Goal: Task Accomplishment & Management: Use online tool/utility

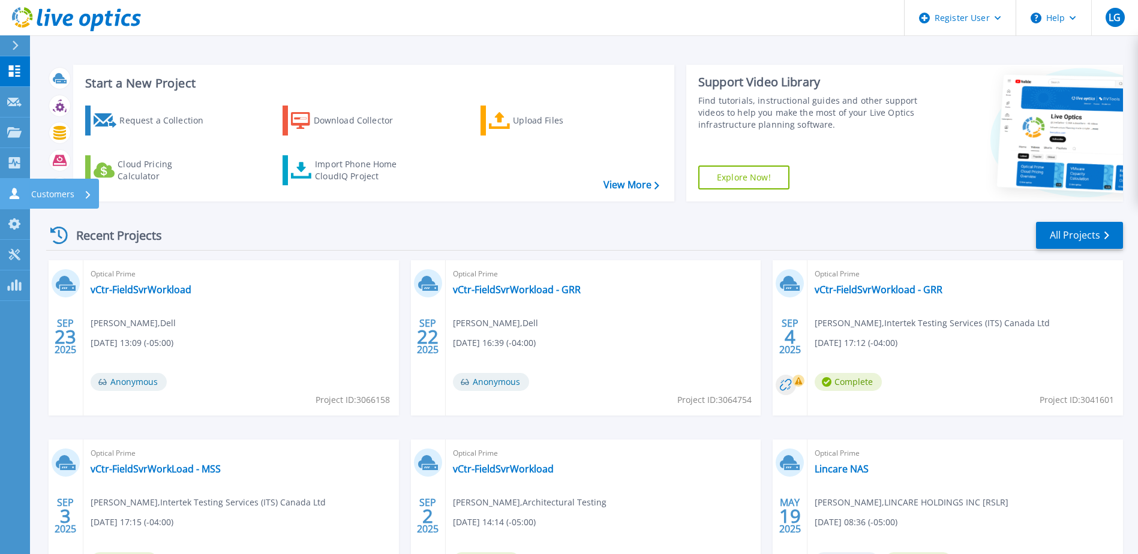
click at [16, 199] on icon at bounding box center [15, 193] width 10 height 11
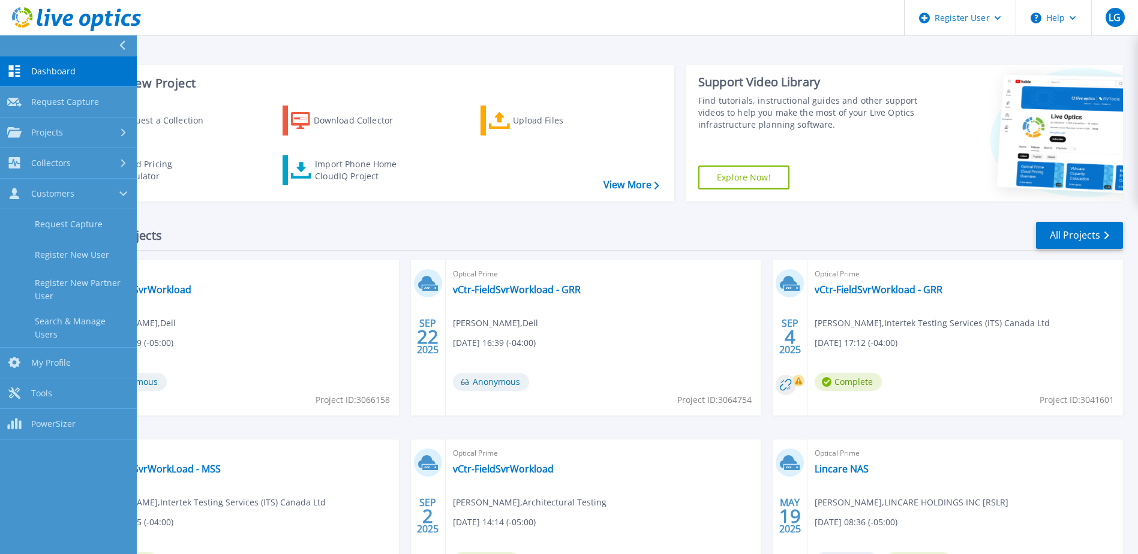
click at [168, 209] on div "Start a New Project Request a Collection Download Collector Upload Files Cloud …" at bounding box center [584, 133] width 1077 height 156
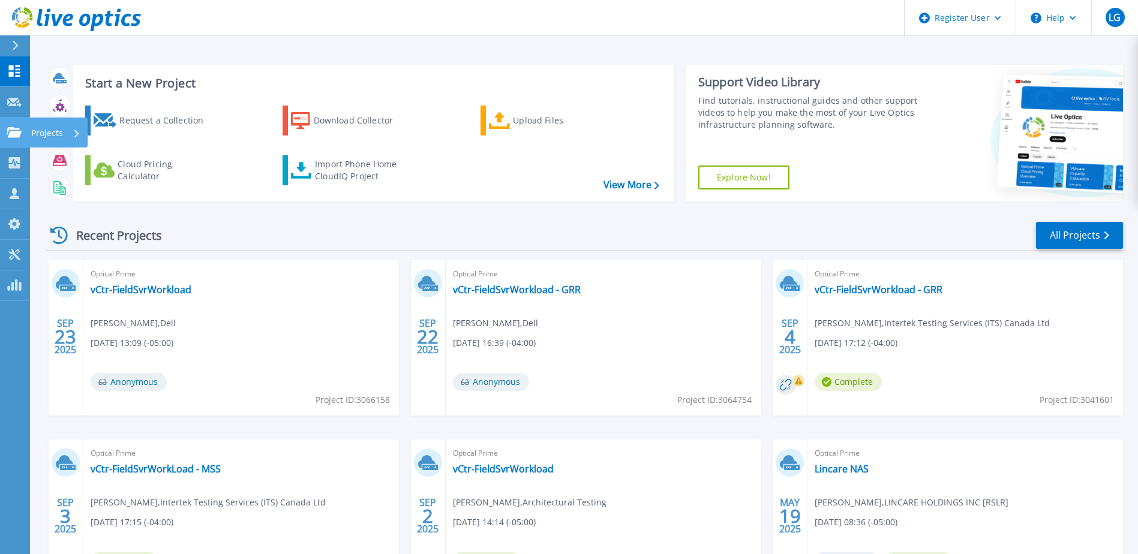
click at [11, 128] on icon at bounding box center [14, 132] width 14 height 10
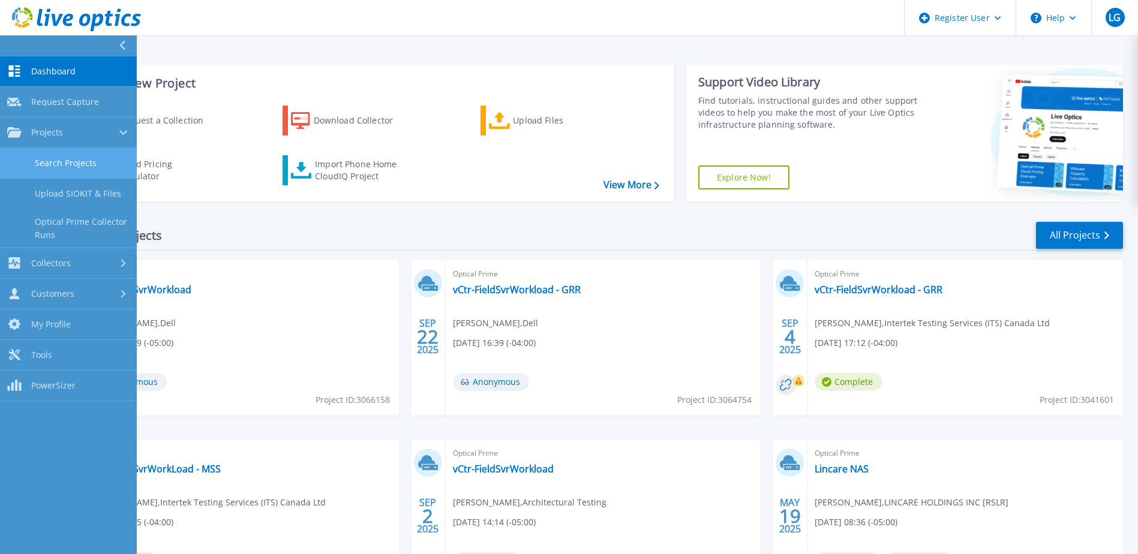
click at [88, 164] on link "Search Projects" at bounding box center [68, 163] width 137 height 31
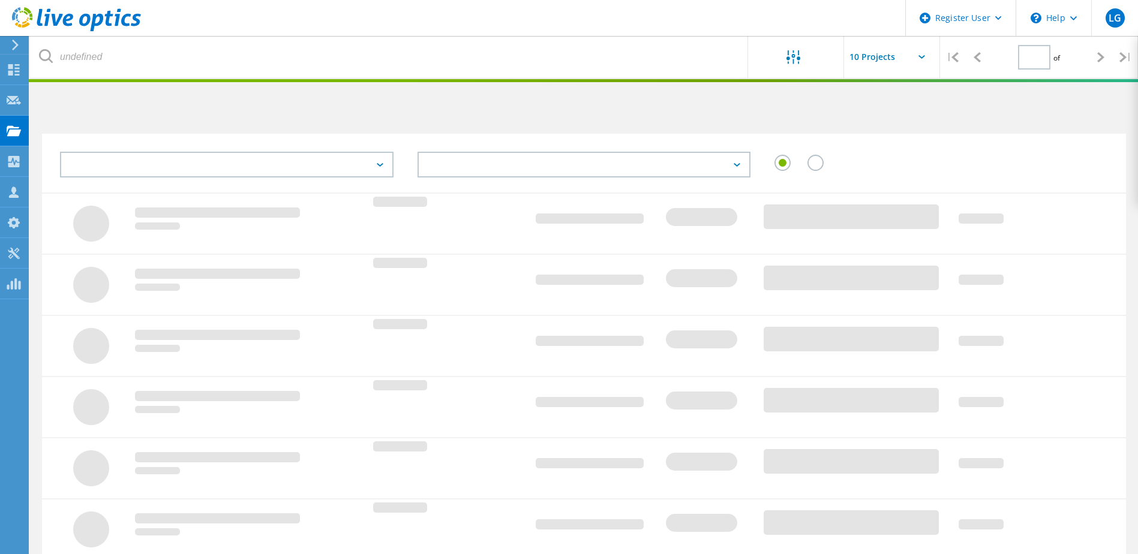
type input "1"
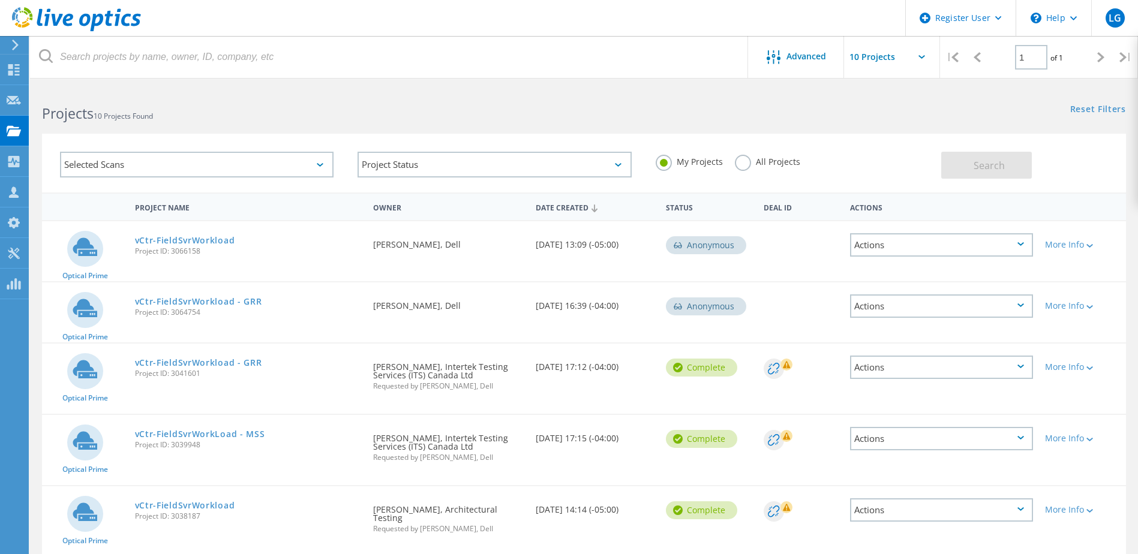
click at [747, 162] on label "All Projects" at bounding box center [767, 160] width 65 height 11
click at [0, 0] on input "All Projects" at bounding box center [0, 0] width 0 height 0
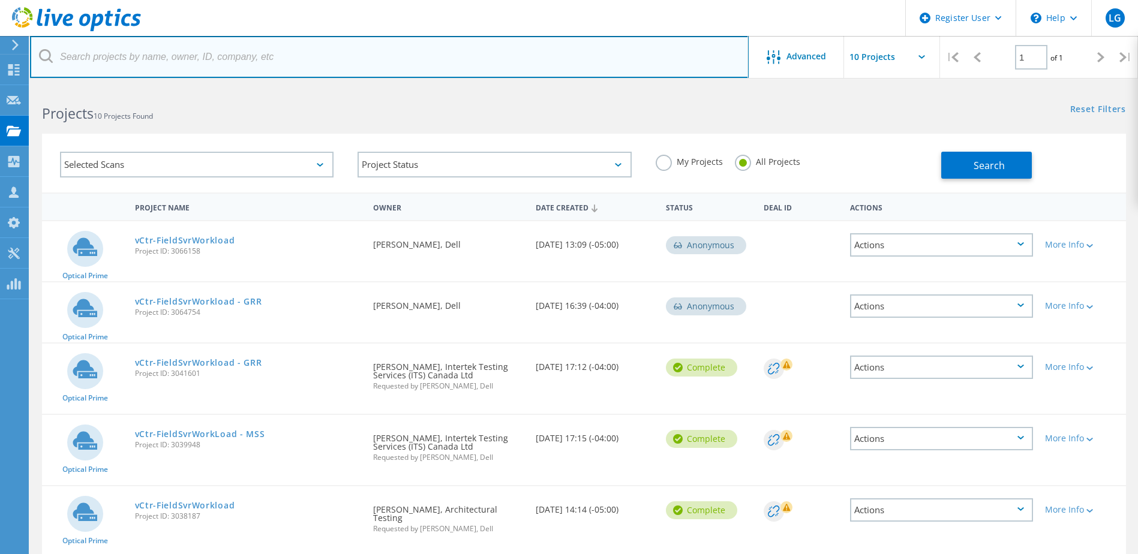
click at [264, 50] on input "text" at bounding box center [389, 57] width 719 height 42
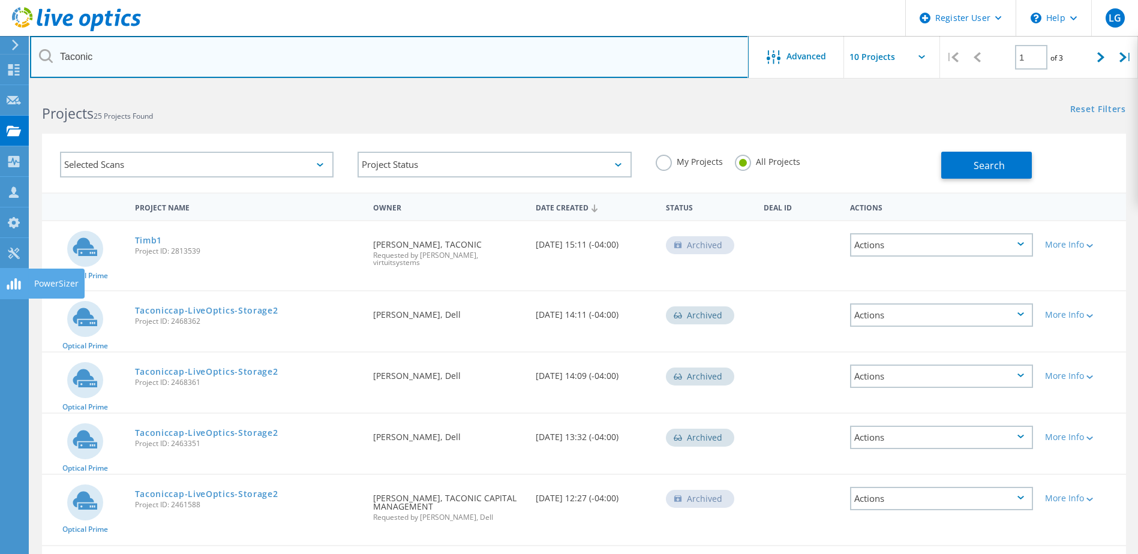
type input "Taconic"
